Goal: Information Seeking & Learning: Learn about a topic

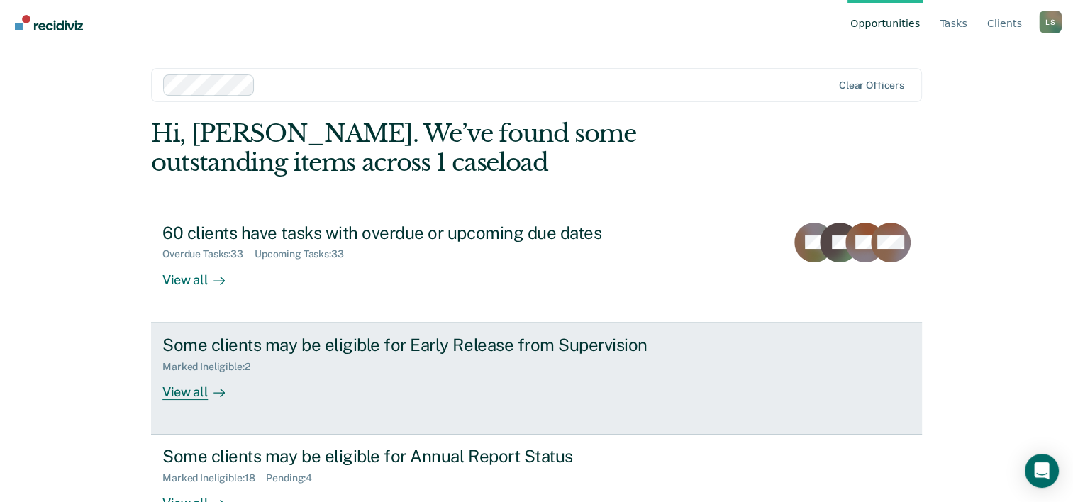
click at [544, 397] on div "Some clients may be eligible for Early Release from Supervision Marked Ineligib…" at bounding box center [428, 367] width 532 height 65
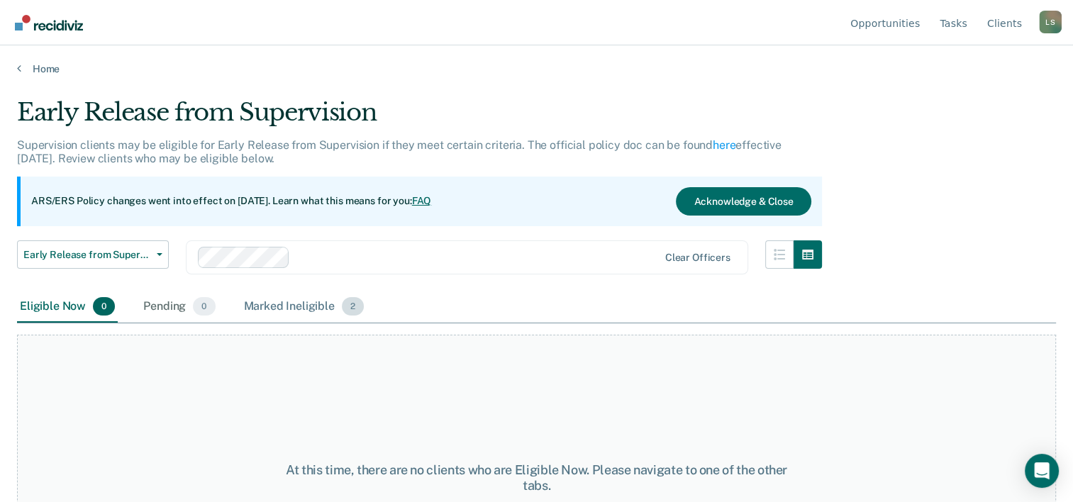
click at [295, 309] on div "Marked Ineligible 2" at bounding box center [304, 306] width 126 height 31
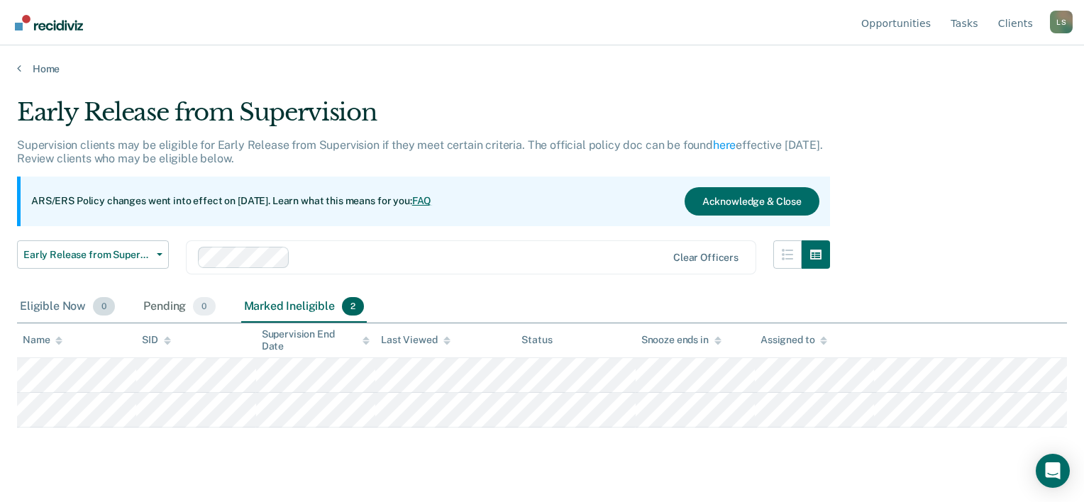
click at [40, 306] on div "Eligible Now 0" at bounding box center [67, 306] width 101 height 31
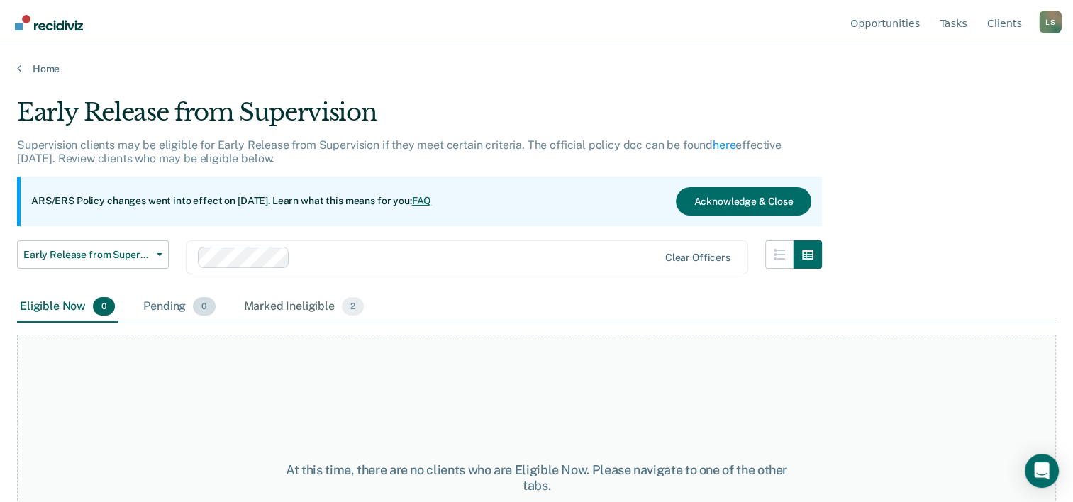
click at [165, 309] on div "Pending 0" at bounding box center [178, 306] width 77 height 31
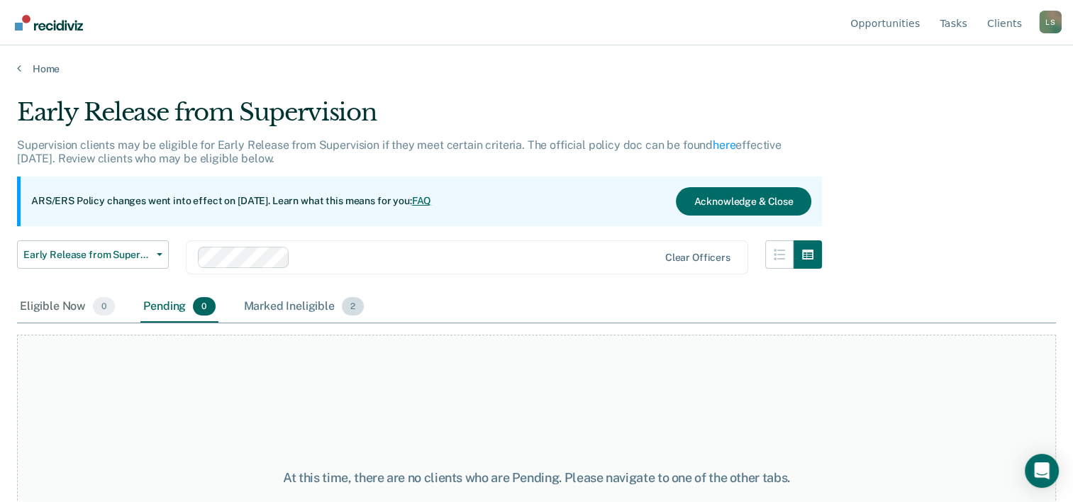
click at [281, 311] on div "Marked Ineligible 2" at bounding box center [304, 306] width 126 height 31
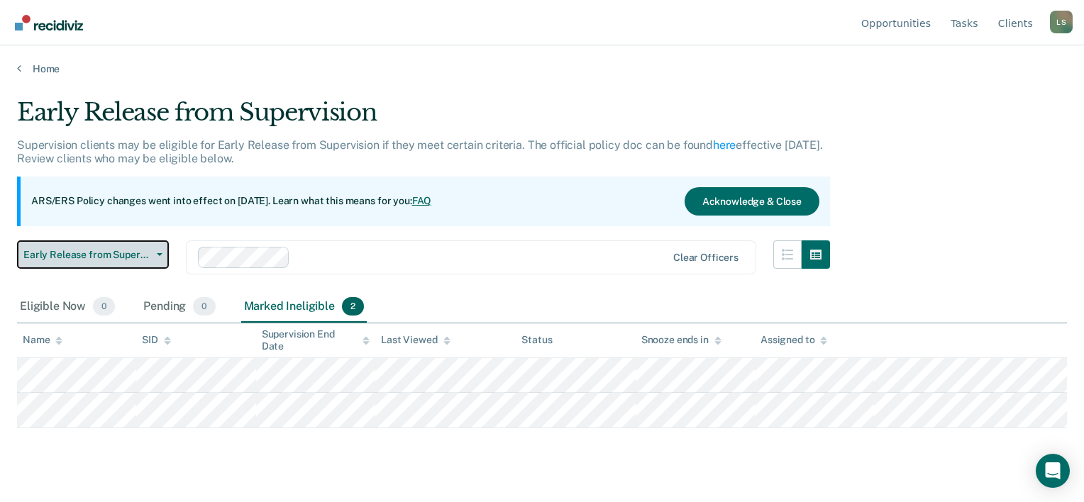
click at [132, 251] on span "Early Release from Supervision" at bounding box center [87, 255] width 128 height 12
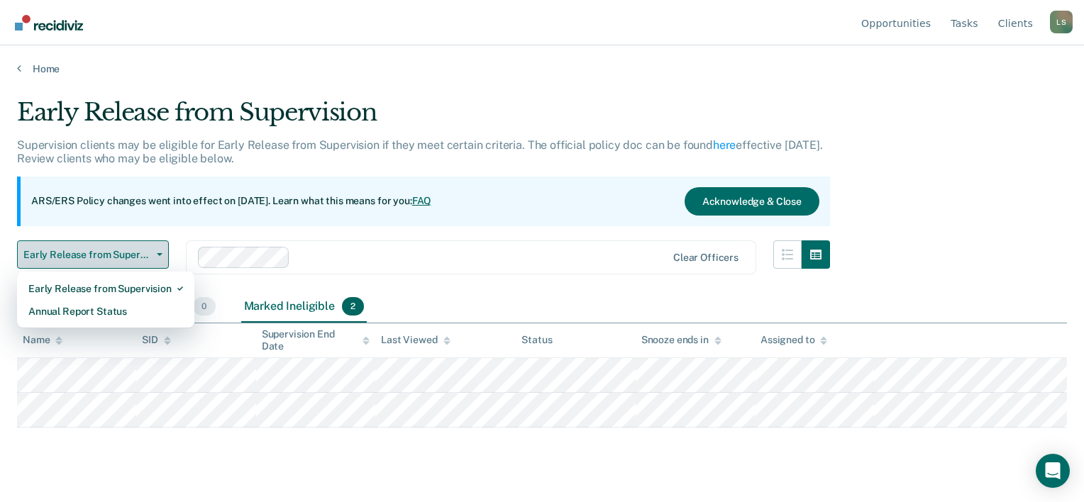
click at [132, 251] on span "Early Release from Supervision" at bounding box center [87, 255] width 128 height 12
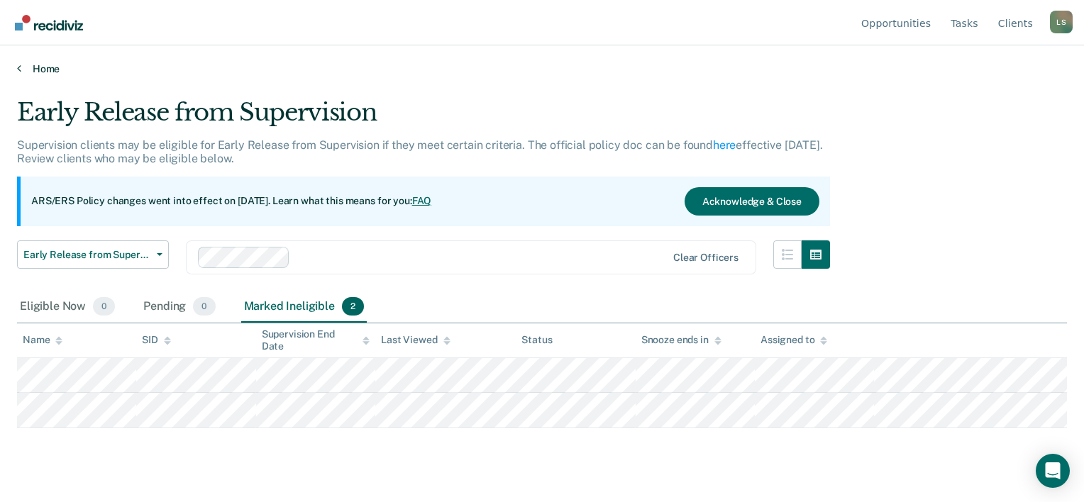
click at [43, 66] on link "Home" at bounding box center [542, 68] width 1050 height 13
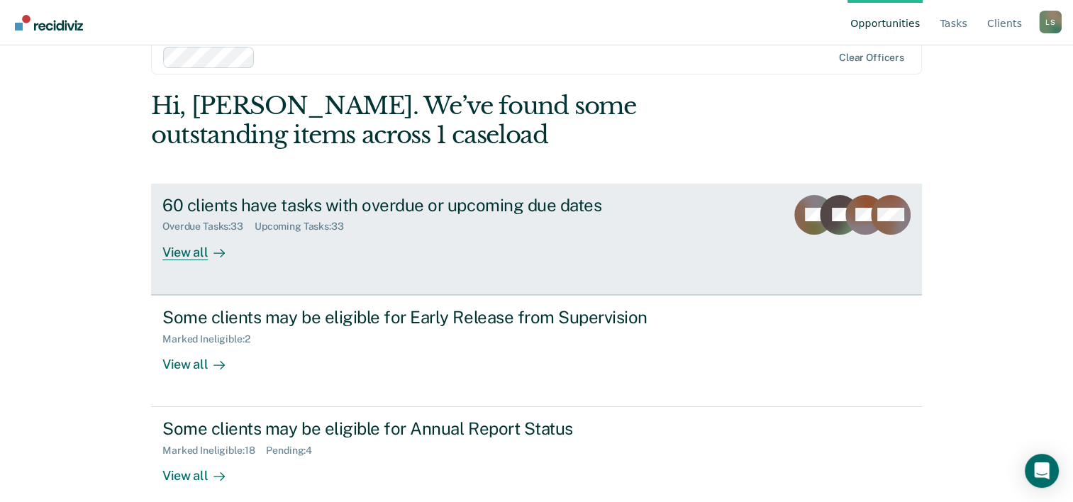
scroll to position [43, 0]
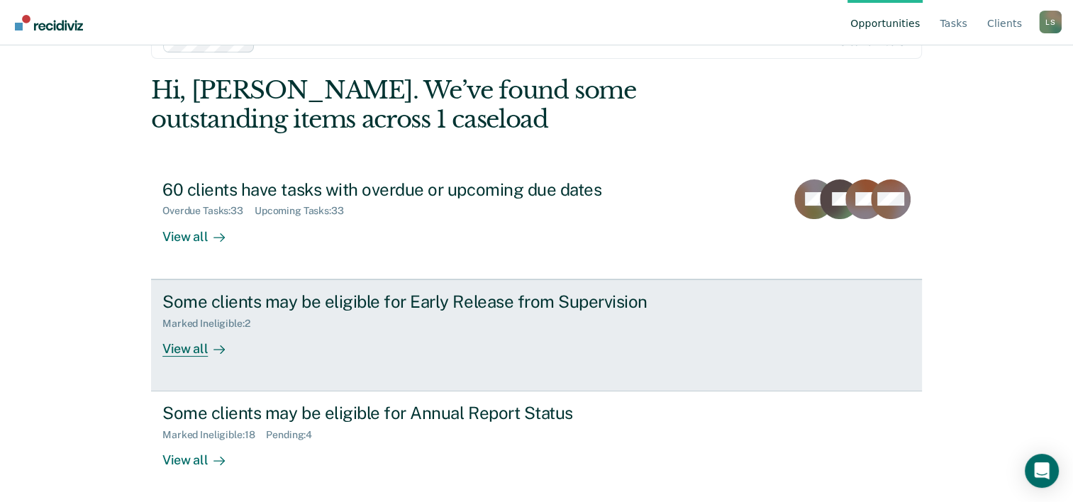
click at [451, 338] on div "Some clients may be eligible for Early Release from Supervision Marked Ineligib…" at bounding box center [428, 323] width 532 height 65
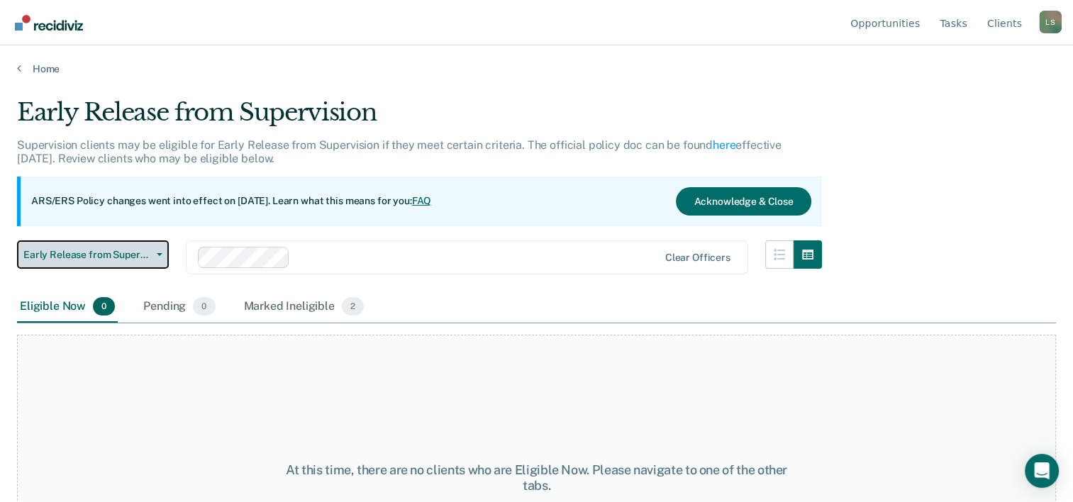
click at [137, 258] on span "Early Release from Supervision" at bounding box center [87, 255] width 128 height 12
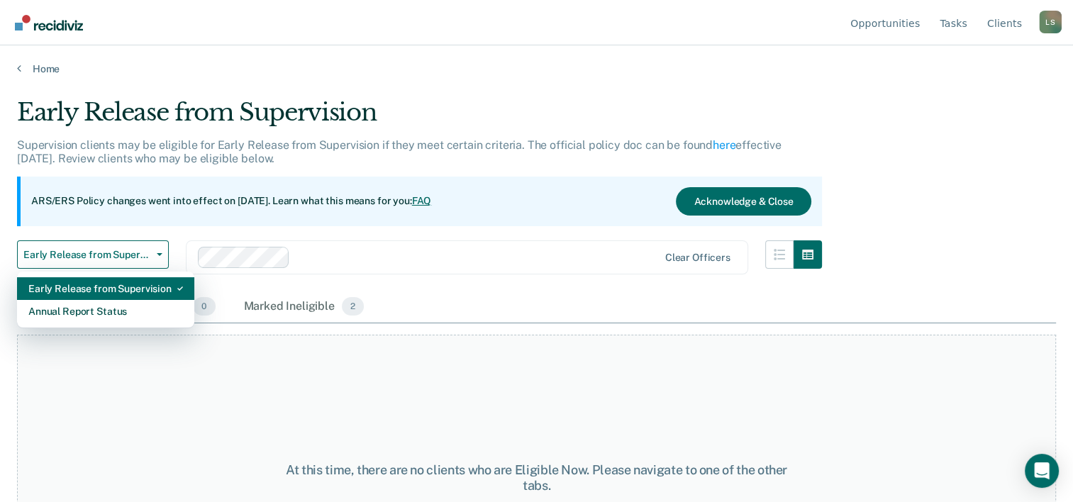
click at [136, 291] on div "Early Release from Supervision" at bounding box center [105, 288] width 155 height 23
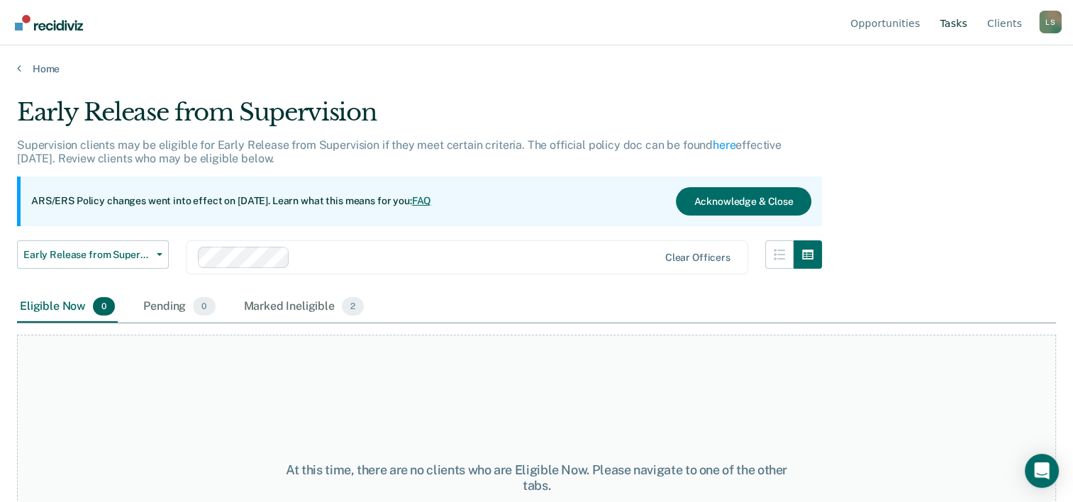
click at [959, 28] on link "Tasks" at bounding box center [953, 22] width 33 height 45
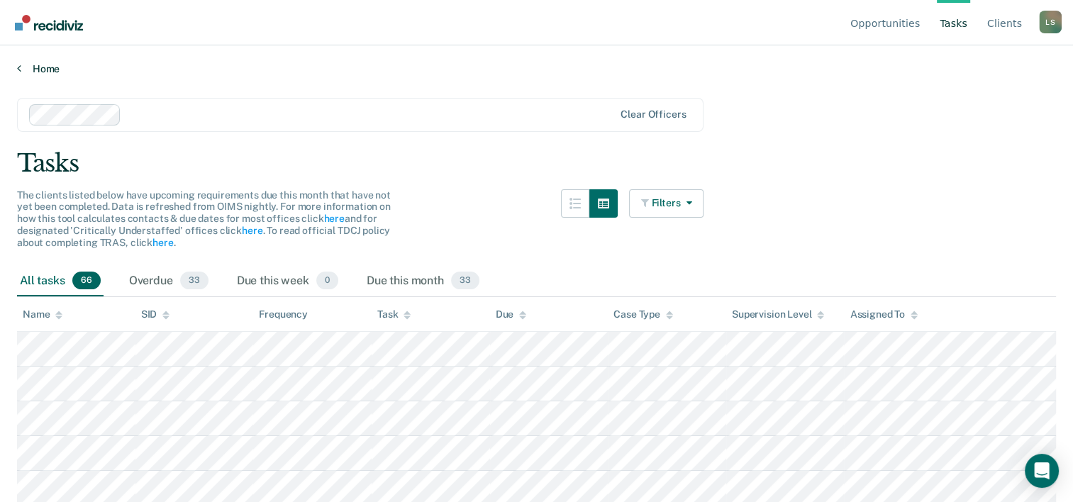
click at [17, 64] on icon at bounding box center [19, 67] width 4 height 11
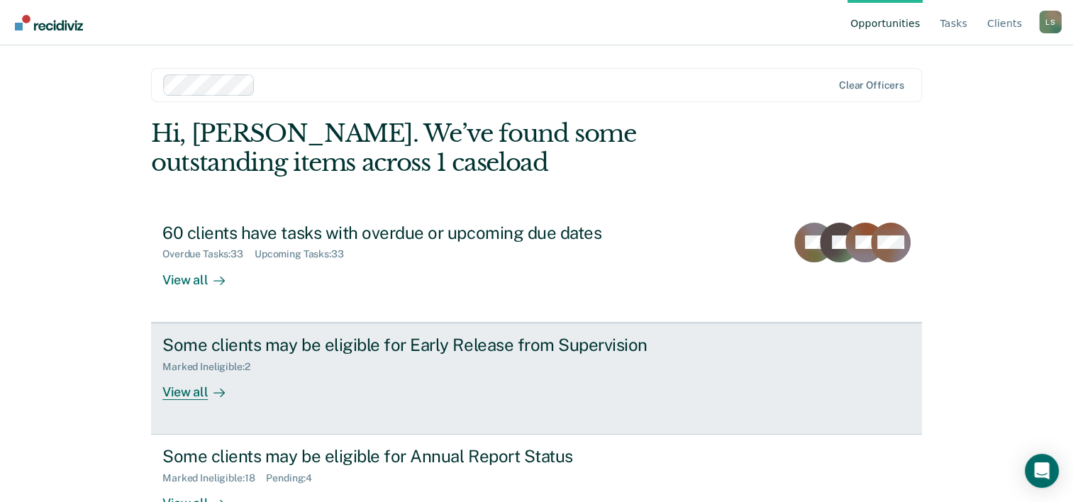
click at [429, 392] on div "Some clients may be eligible for Early Release from Supervision Marked Ineligib…" at bounding box center [428, 367] width 532 height 65
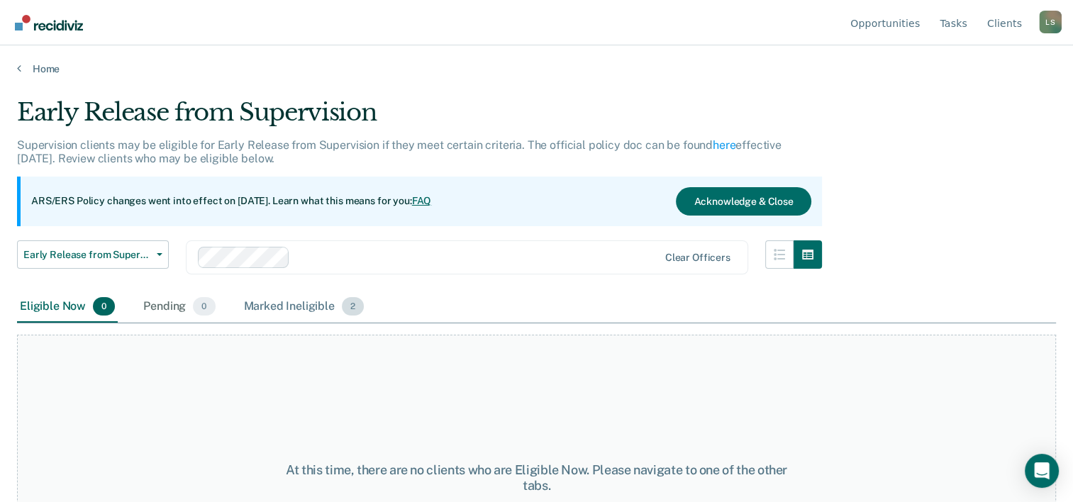
click at [309, 311] on div "Marked Ineligible 2" at bounding box center [304, 306] width 126 height 31
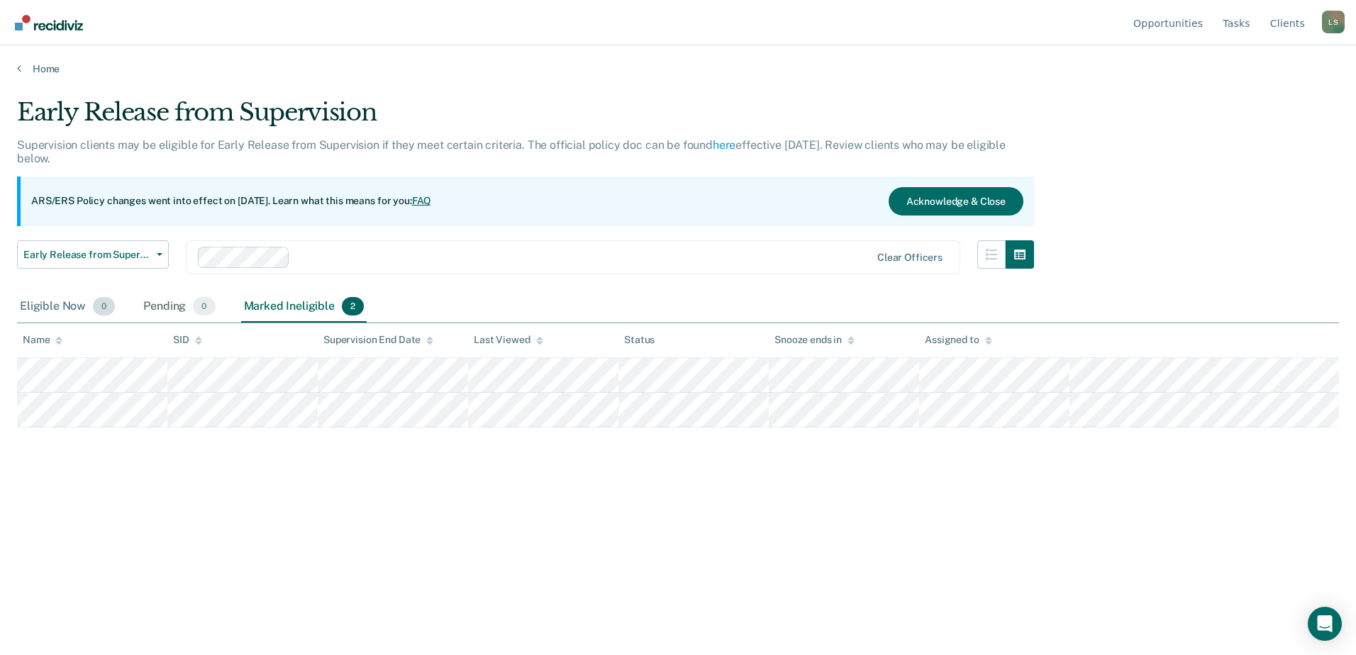
click at [62, 309] on div "Eligible Now 0" at bounding box center [67, 306] width 101 height 31
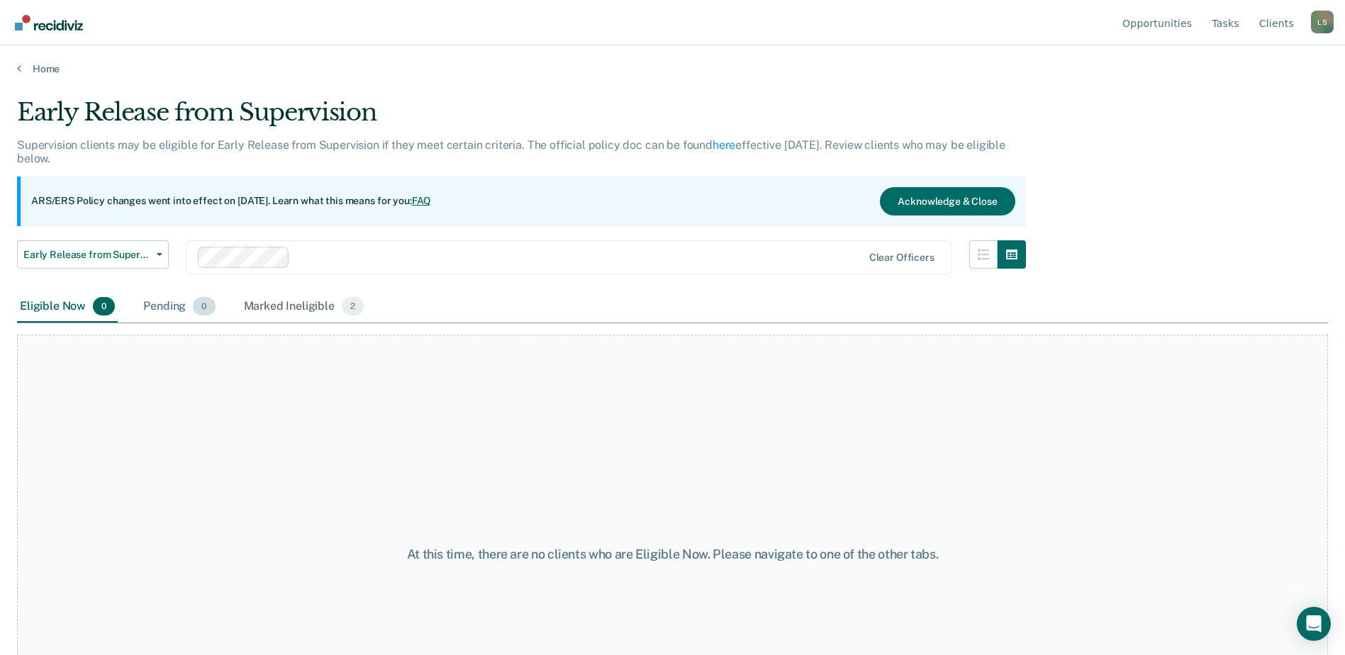
click at [165, 306] on div "Pending 0" at bounding box center [178, 306] width 77 height 31
click at [291, 305] on div "Marked Ineligible 2" at bounding box center [304, 306] width 126 height 31
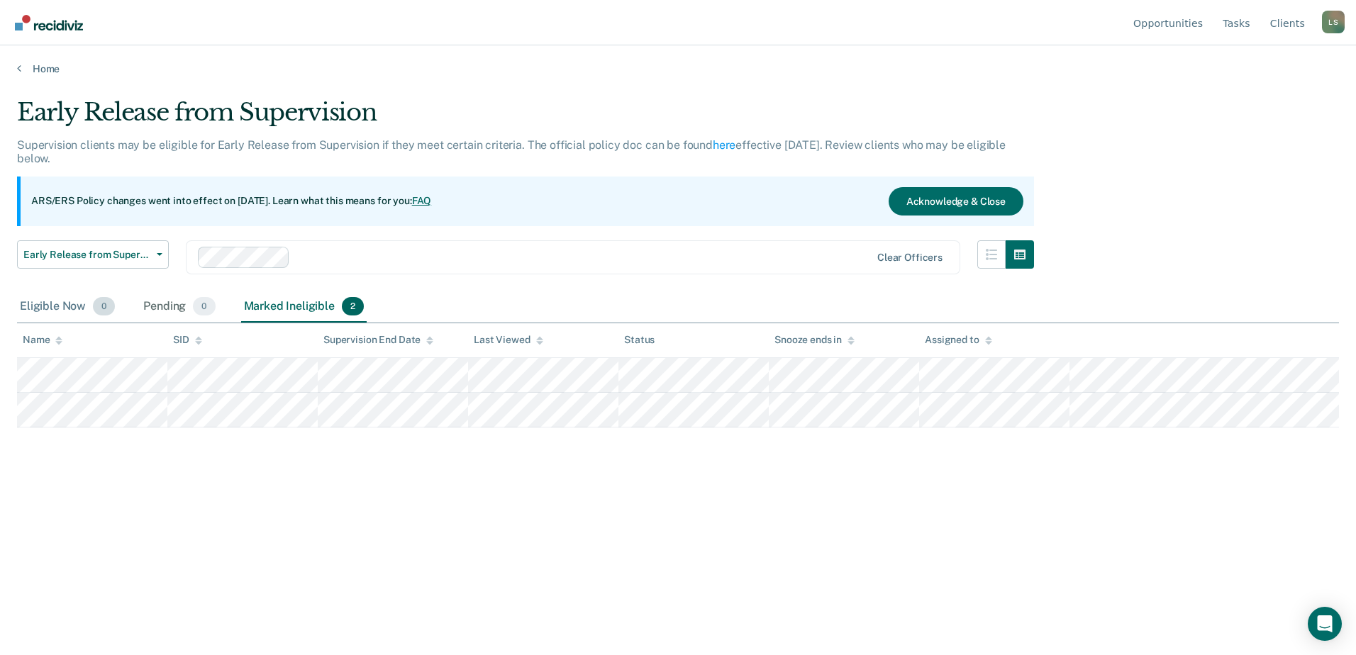
click at [53, 303] on div "Eligible Now 0" at bounding box center [67, 306] width 101 height 31
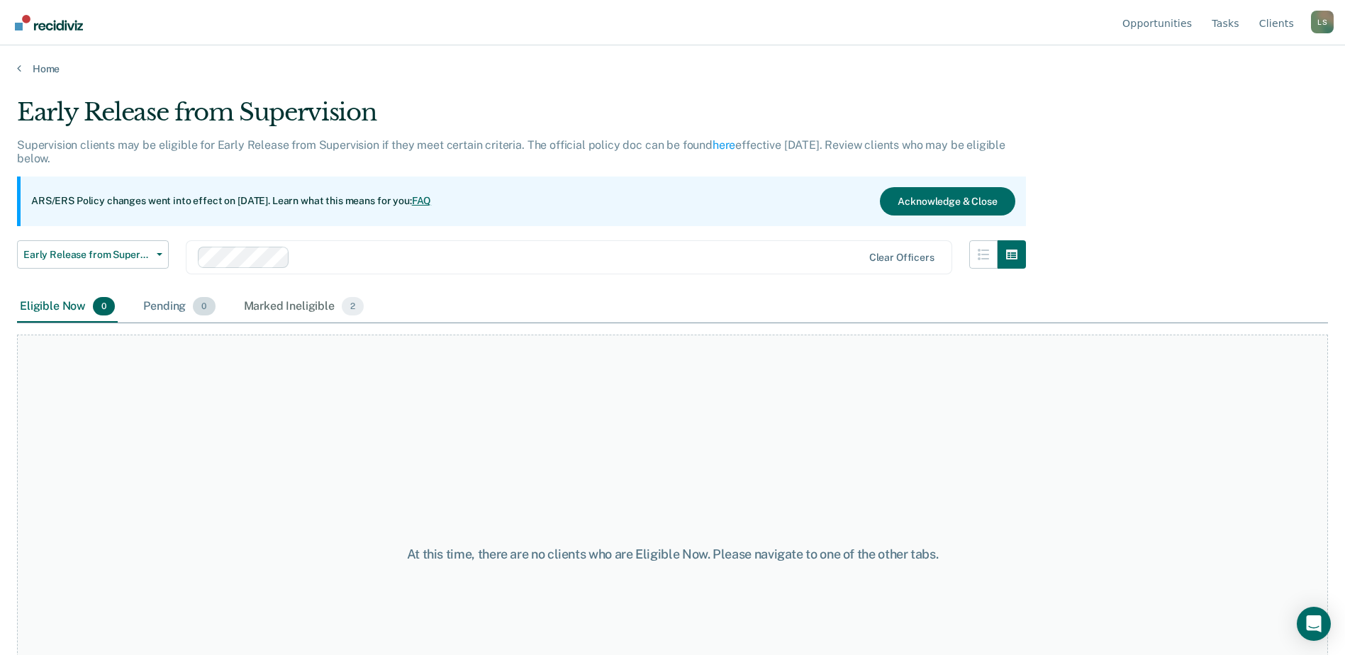
click at [143, 301] on div "Pending 0" at bounding box center [178, 306] width 77 height 31
click at [274, 306] on div "Marked Ineligible 2" at bounding box center [304, 306] width 126 height 31
